Goal: Transaction & Acquisition: Purchase product/service

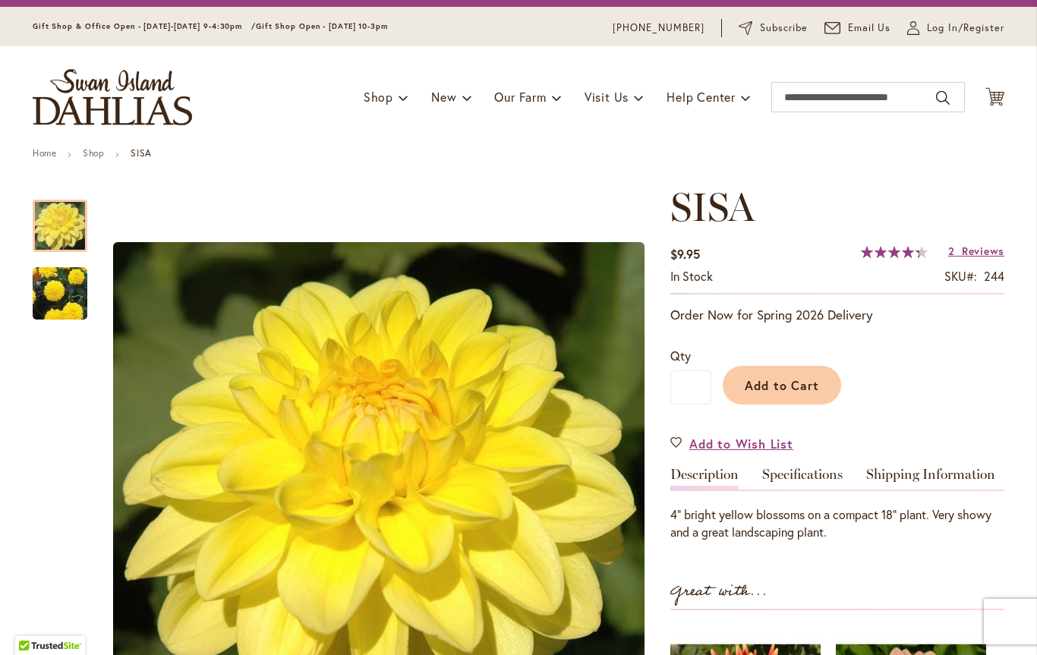
scroll to position [30, 0]
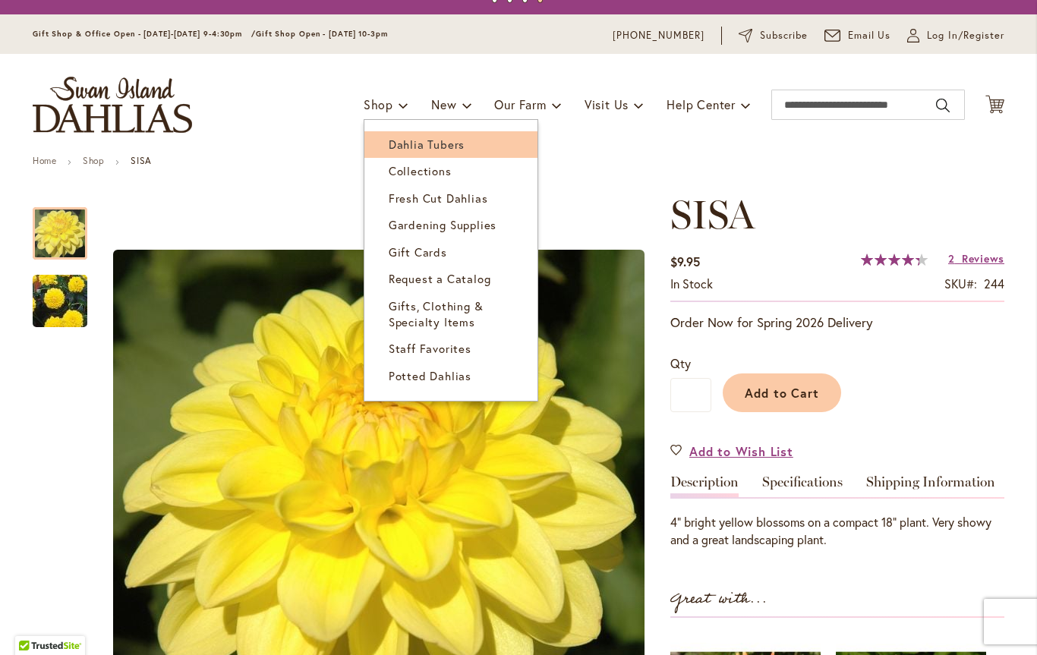
click at [445, 141] on span "Dahlia Tubers" at bounding box center [427, 144] width 76 height 15
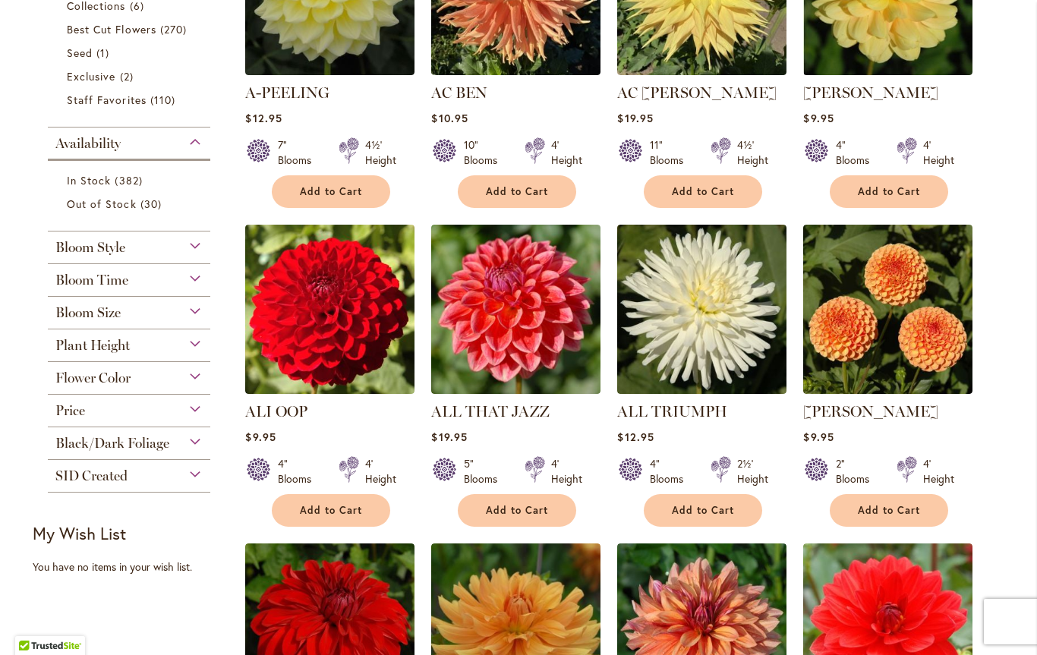
scroll to position [474, 0]
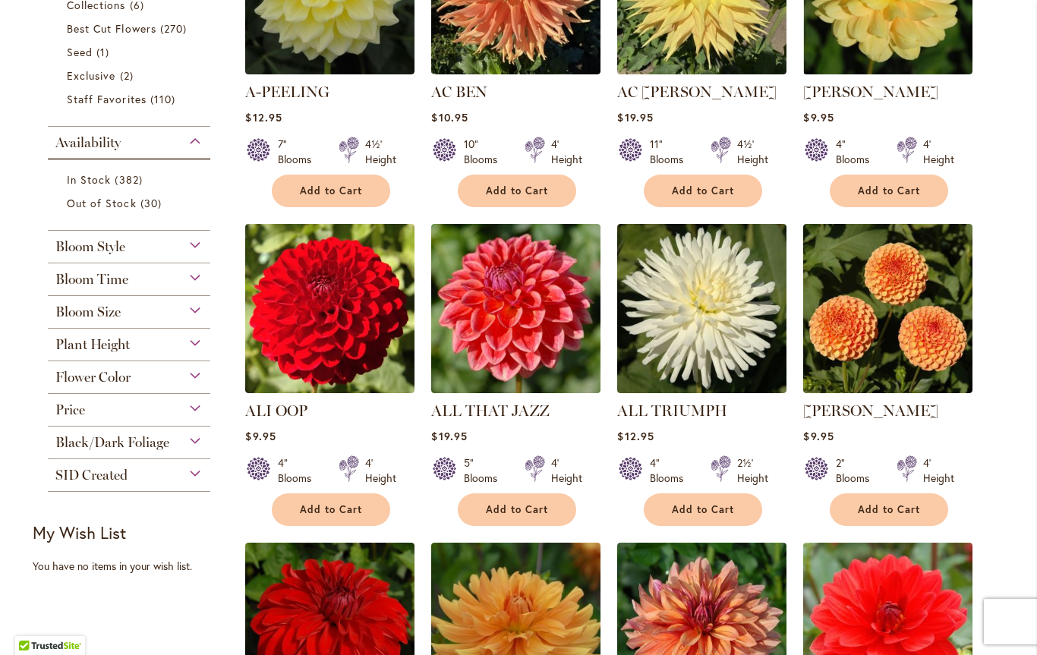
click at [203, 379] on div "Flower Color" at bounding box center [129, 373] width 162 height 24
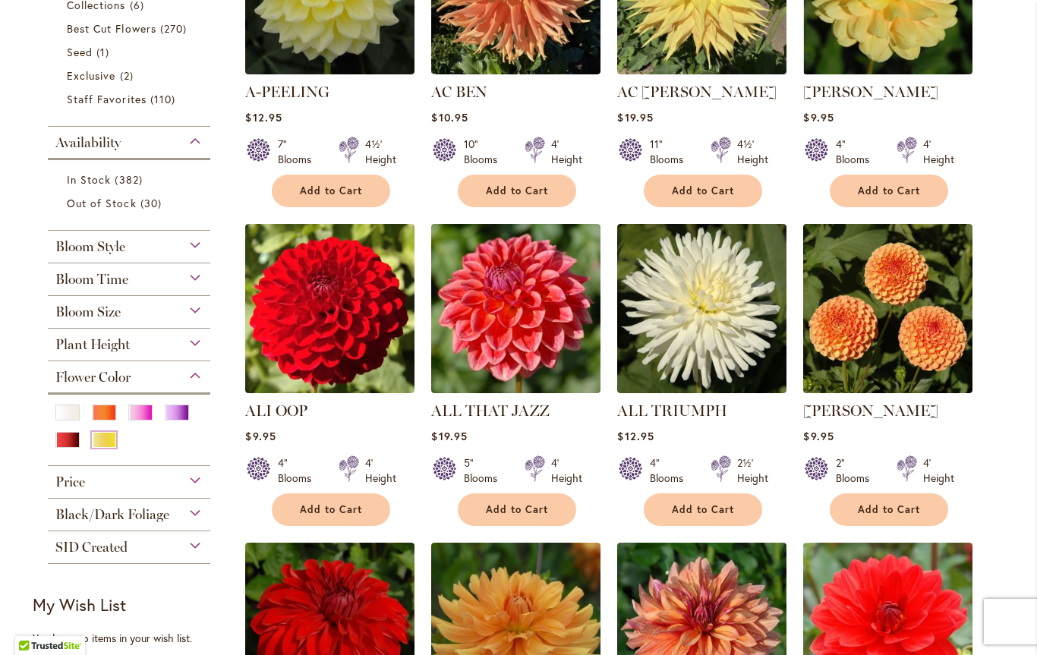
click at [114, 448] on div "Yellow" at bounding box center [104, 440] width 24 height 16
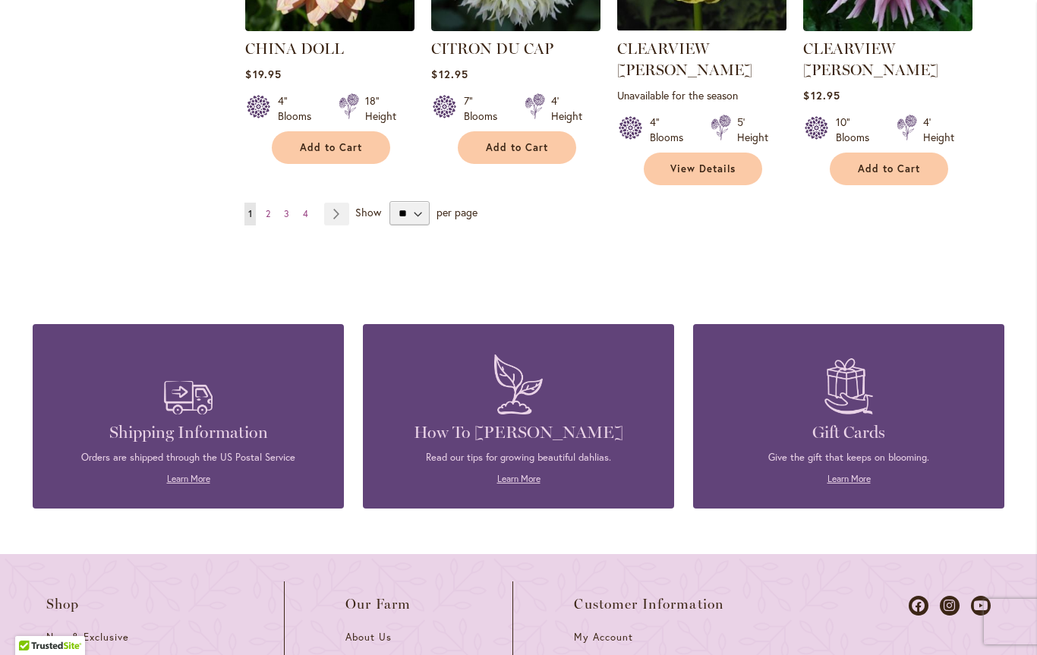
scroll to position [1451, 0]
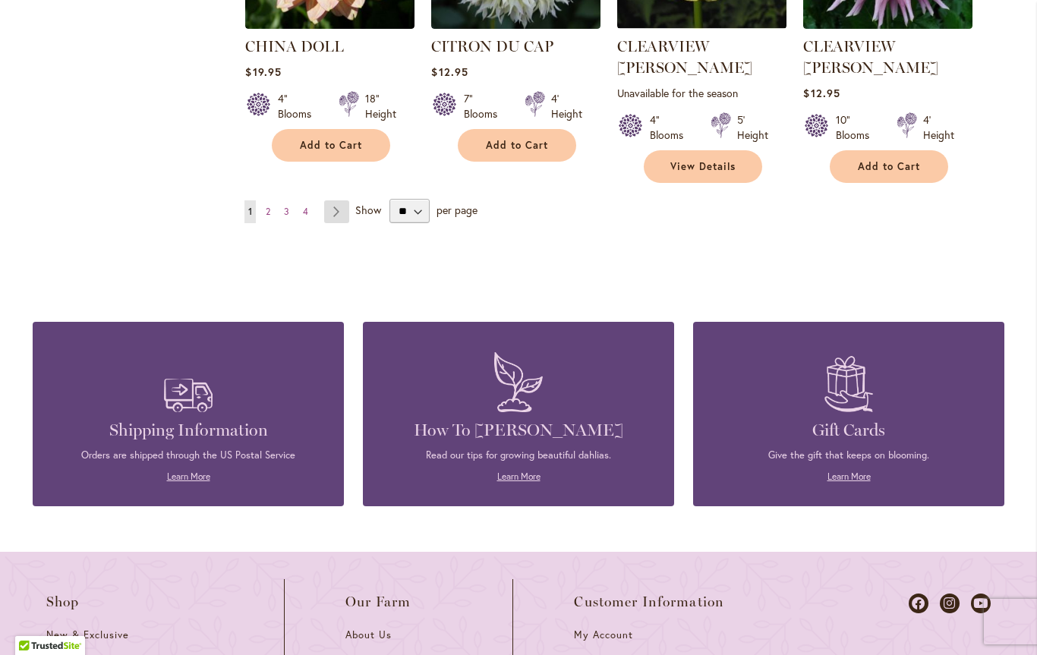
click at [336, 200] on link "Page Next" at bounding box center [336, 211] width 25 height 23
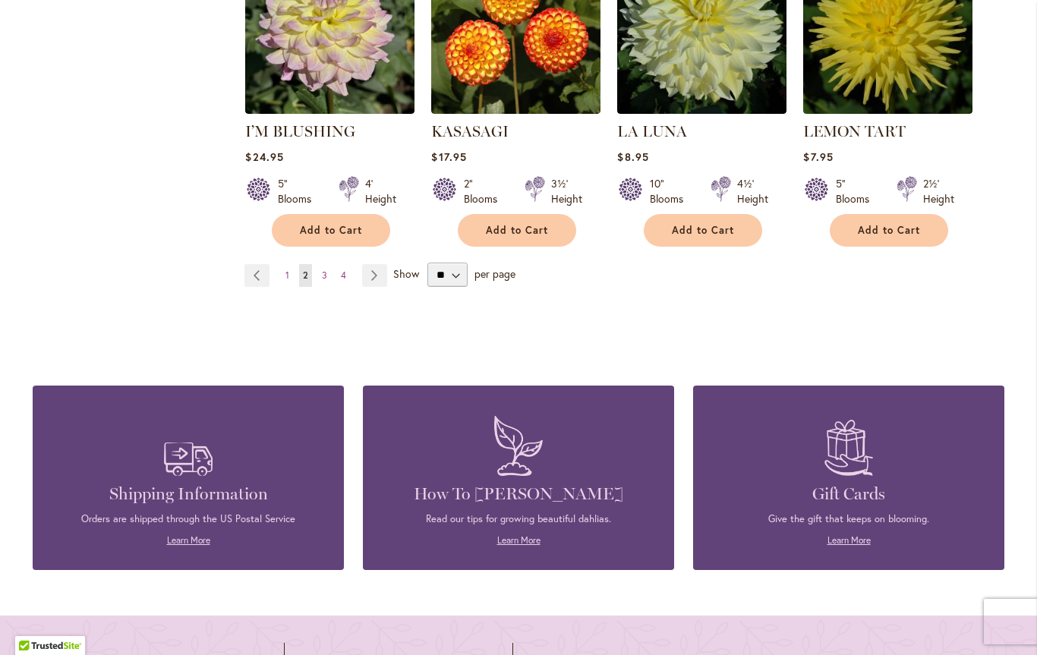
scroll to position [1382, 0]
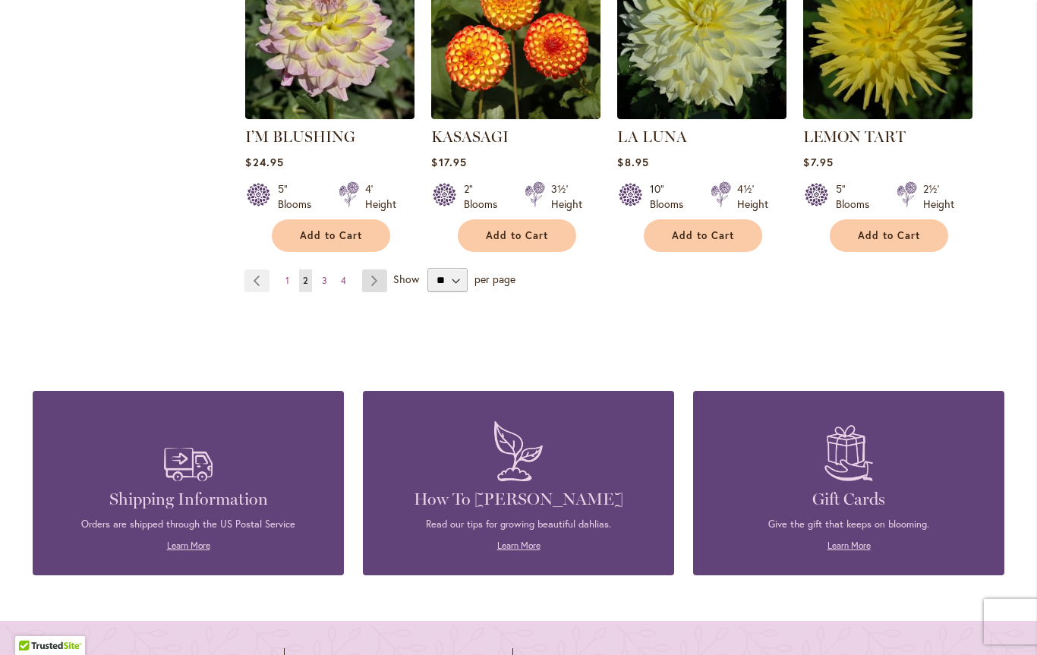
click at [373, 286] on link "Page Next" at bounding box center [374, 281] width 25 height 23
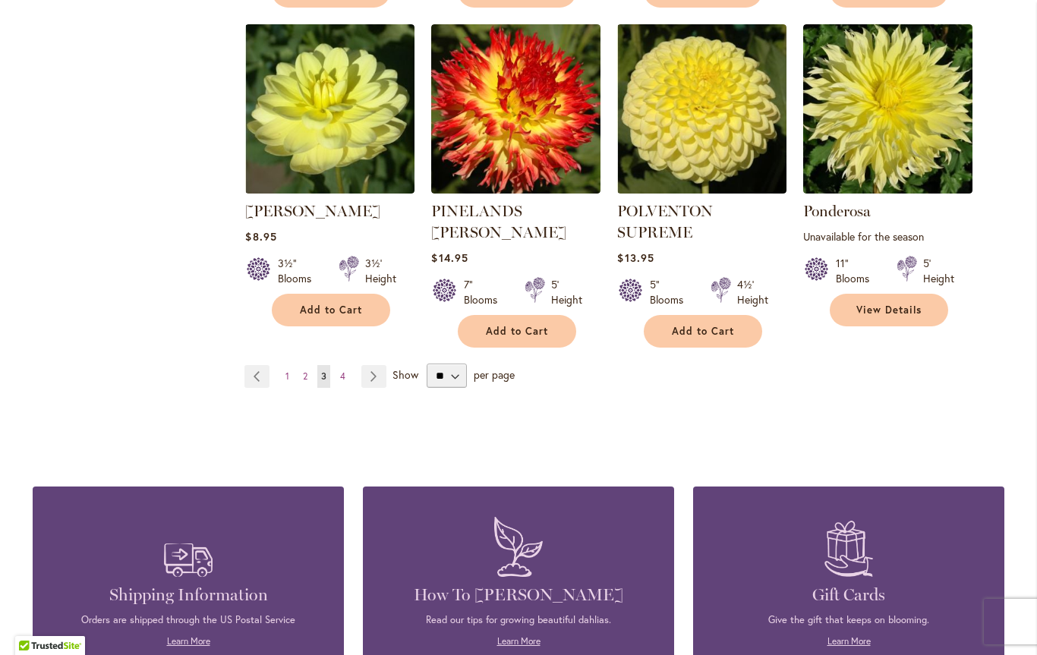
scroll to position [1336, 0]
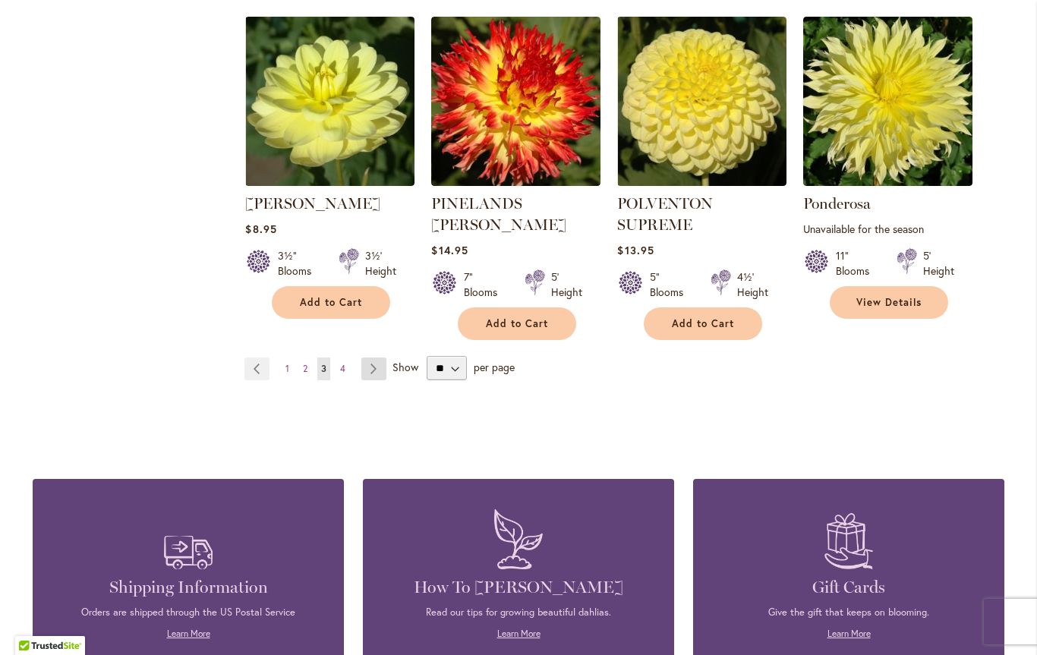
click at [377, 358] on link "Page Next" at bounding box center [373, 369] width 25 height 23
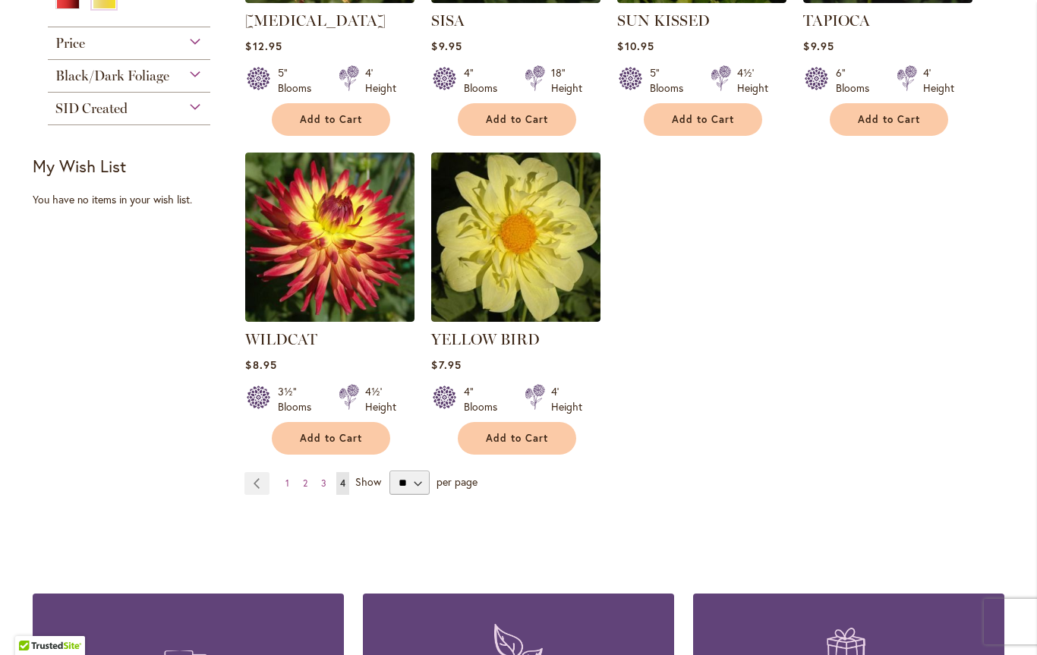
scroll to position [525, 0]
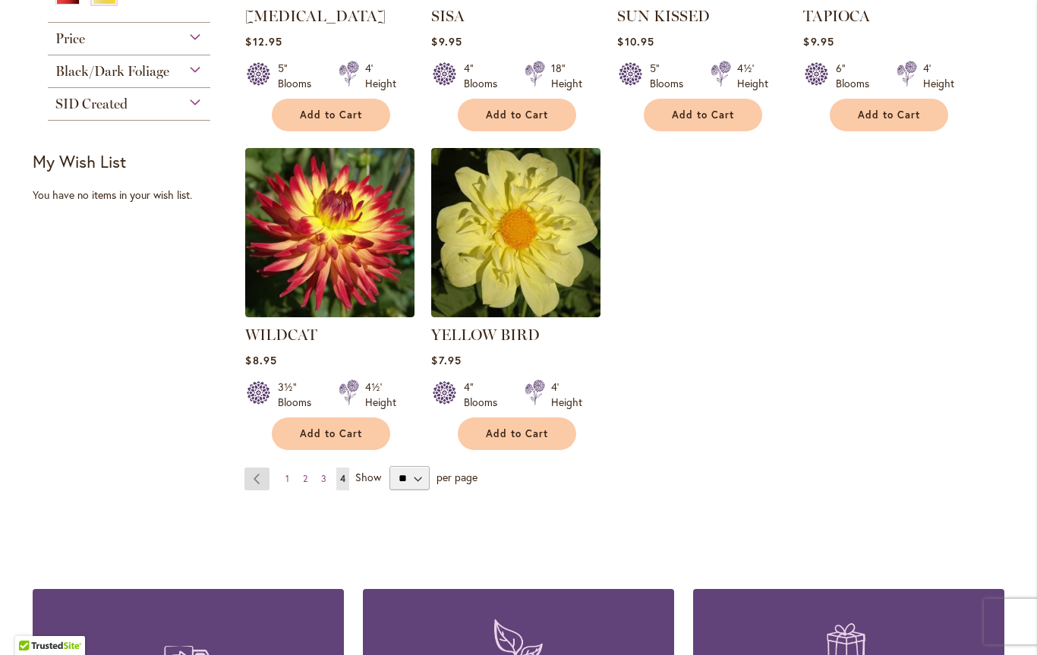
click at [257, 472] on link "Page Previous" at bounding box center [256, 479] width 25 height 23
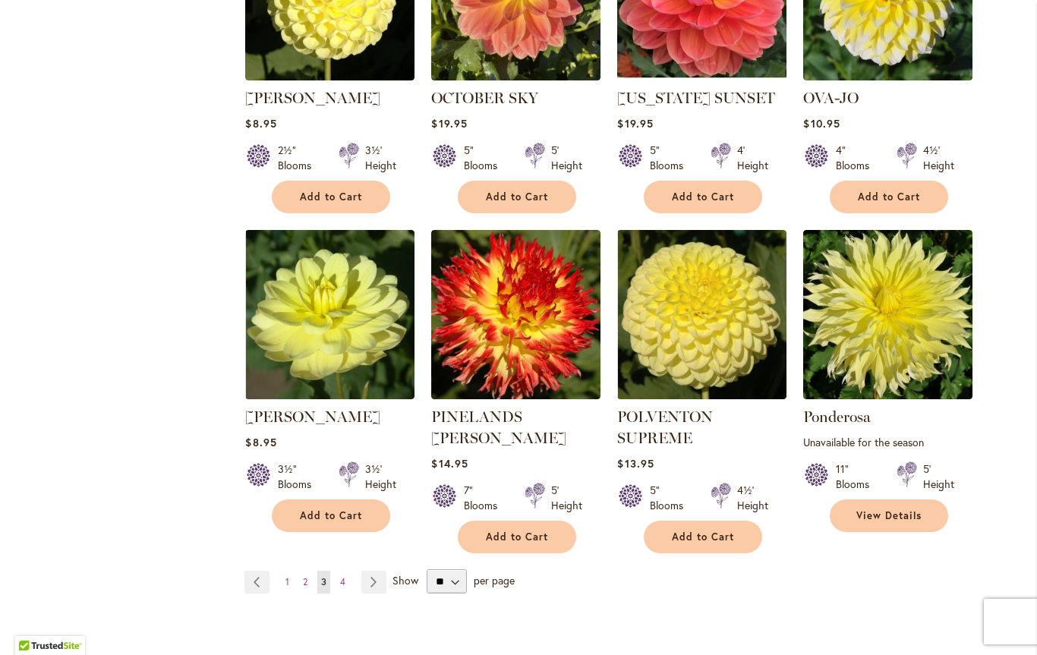
scroll to position [1125, 0]
